Goal: Information Seeking & Learning: Check status

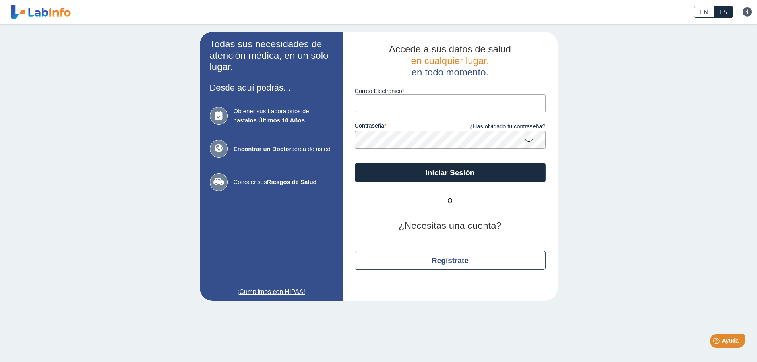
type input "[EMAIL_ADDRESS][DOMAIN_NAME]"
click at [355, 163] on button "Iniciar Sesión" at bounding box center [450, 172] width 191 height 19
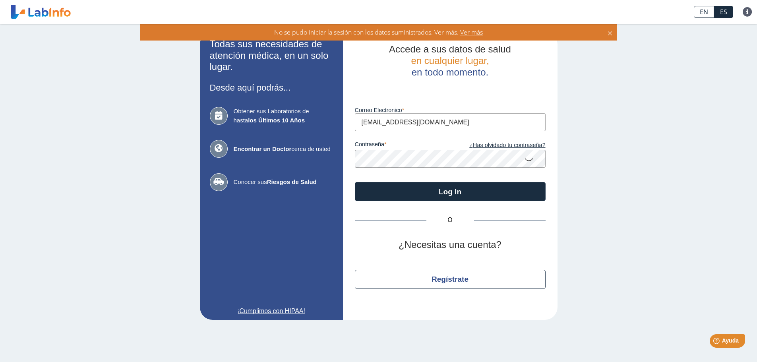
click at [355, 182] on button "Log In" at bounding box center [450, 191] width 191 height 19
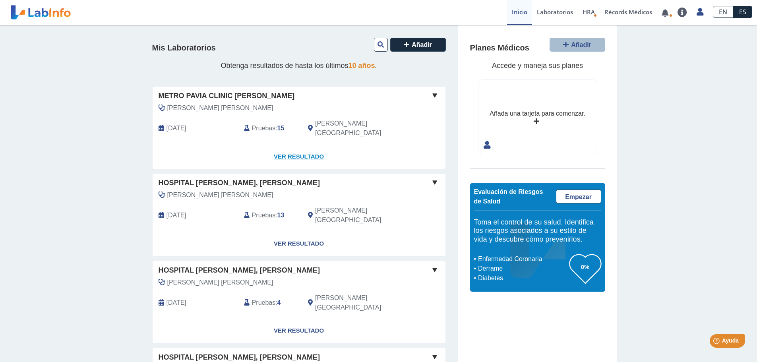
click at [299, 146] on link "Ver Resultado" at bounding box center [299, 156] width 293 height 25
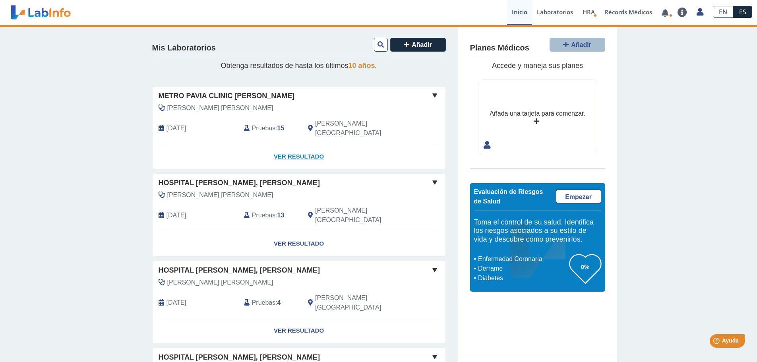
click at [306, 145] on link "Ver Resultado" at bounding box center [299, 156] width 293 height 25
click at [283, 148] on link "Ver Resultado" at bounding box center [299, 156] width 293 height 25
click at [430, 94] on span at bounding box center [435, 96] width 10 height 10
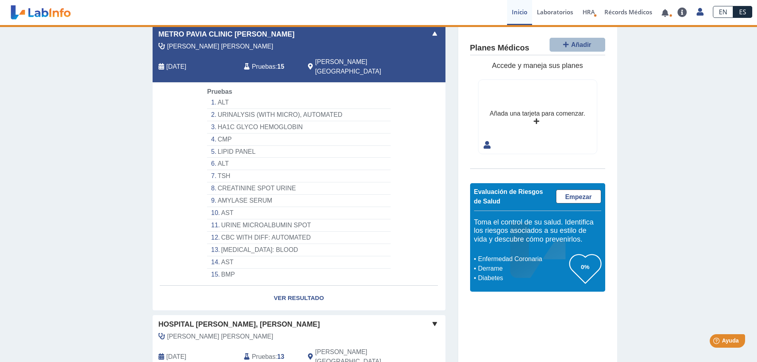
scroll to position [80, 0]
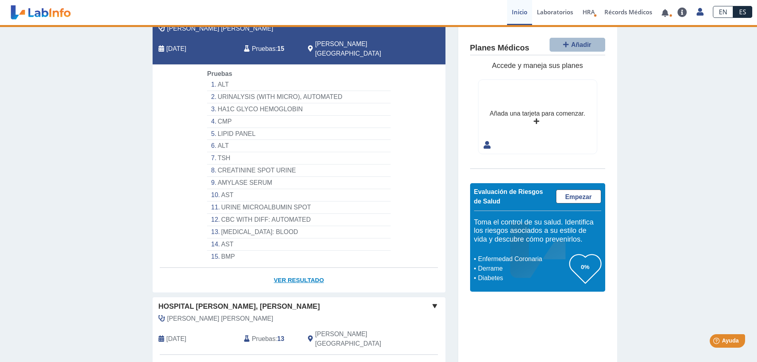
click at [297, 268] on link "Ver Resultado" at bounding box center [299, 280] width 293 height 25
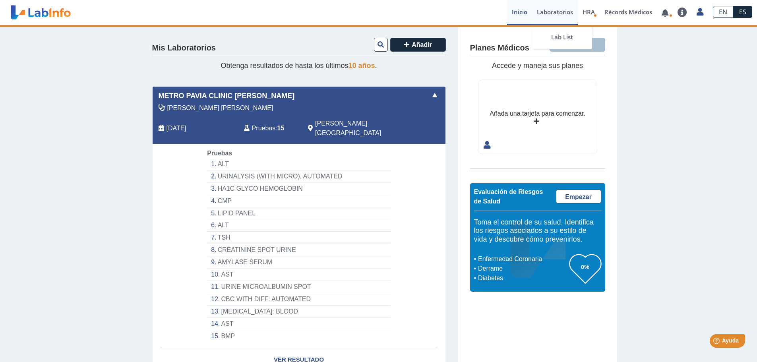
click at [546, 12] on link "Laboratorios" at bounding box center [555, 12] width 46 height 25
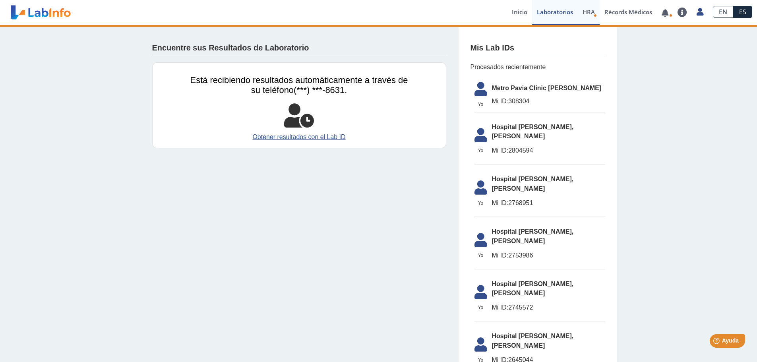
click at [584, 10] on span "HRA" at bounding box center [589, 12] width 12 height 8
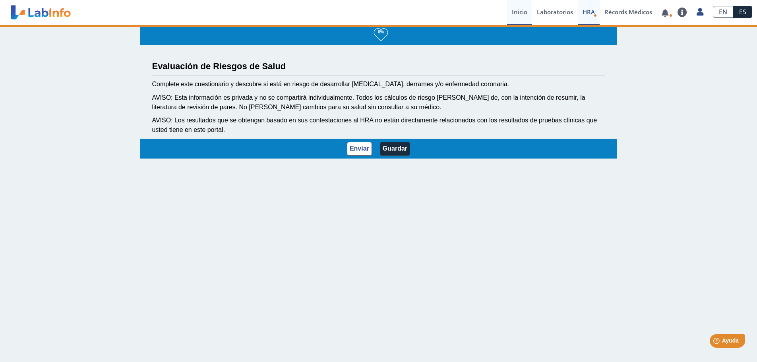
click at [513, 9] on link "Inicio" at bounding box center [519, 12] width 25 height 25
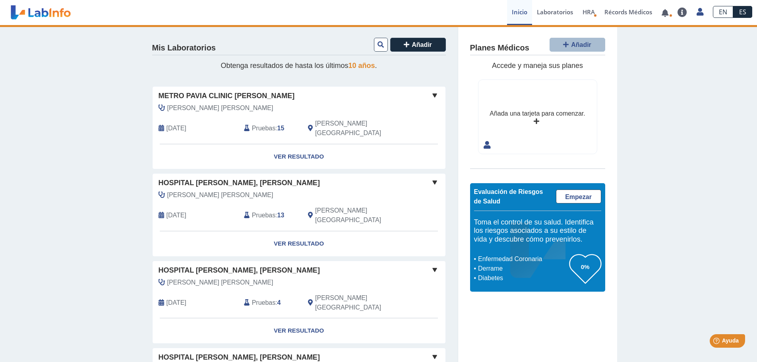
click at [180, 95] on span "Metro Pavia Clinic [PERSON_NAME]" at bounding box center [227, 96] width 136 height 11
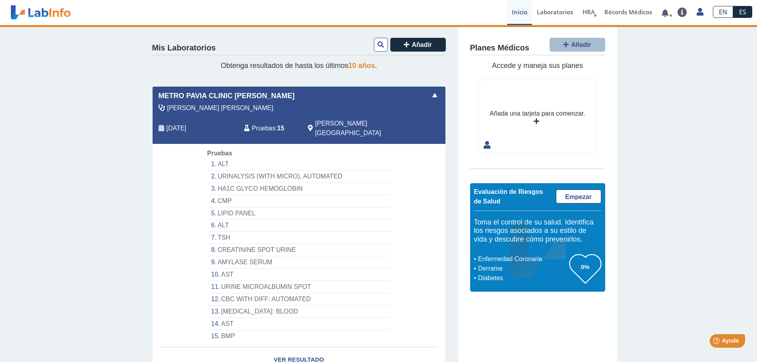
scroll to position [80, 0]
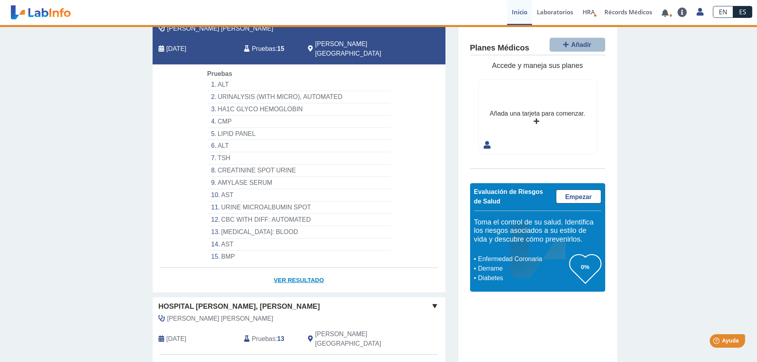
click at [295, 276] on link "Ver Resultado" at bounding box center [299, 280] width 293 height 25
click at [264, 44] on span "Pruebas" at bounding box center [263, 49] width 23 height 10
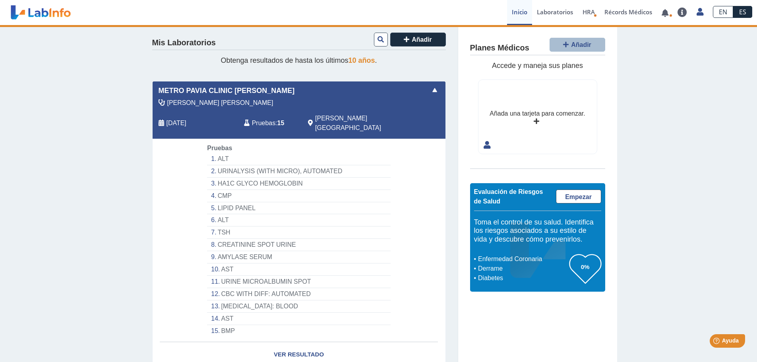
scroll to position [0, 0]
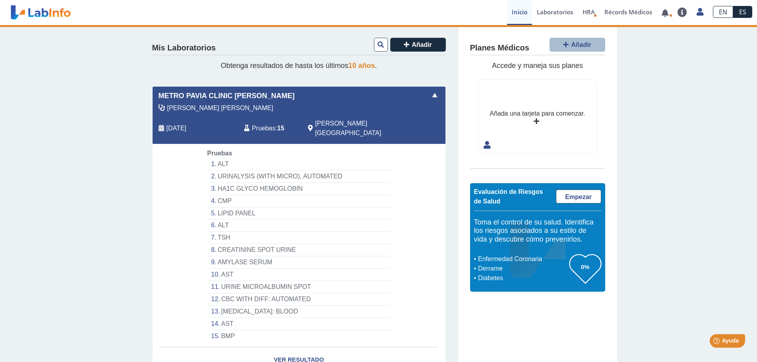
click at [260, 126] on span "Pruebas" at bounding box center [263, 129] width 23 height 10
click at [318, 113] on div "[PERSON_NAME] [PERSON_NAME]" at bounding box center [281, 108] width 257 height 10
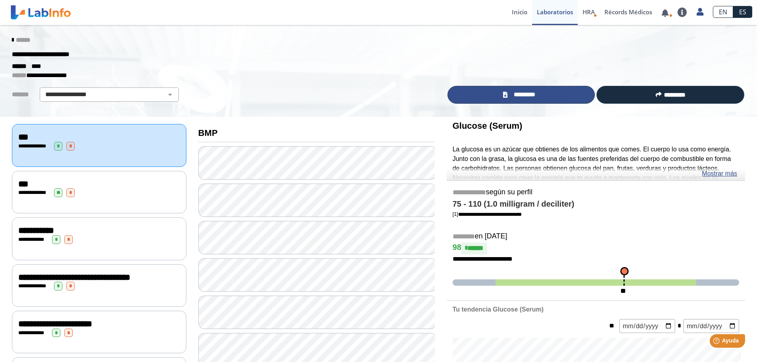
click at [518, 96] on span "*********" at bounding box center [524, 94] width 29 height 9
